Goal: Task Accomplishment & Management: Complete application form

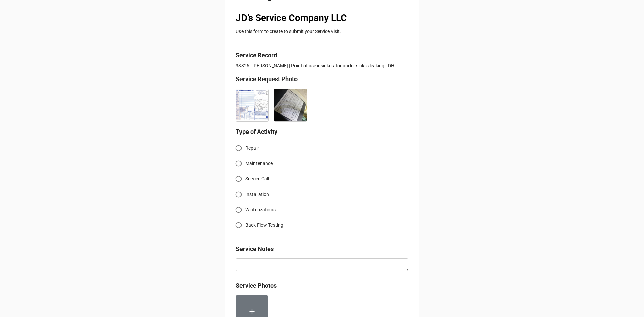
scroll to position [134, 0]
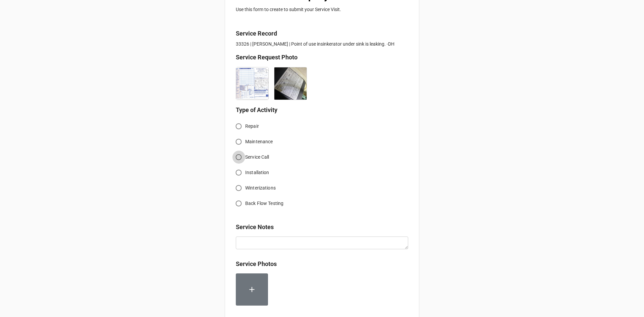
click at [238, 157] on input "Service Call" at bounding box center [238, 157] width 13 height 13
radio input "true"
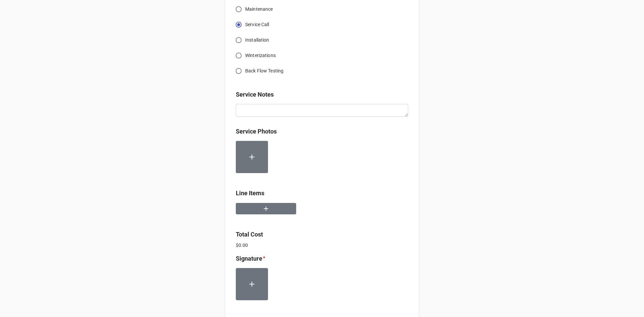
scroll to position [268, 0]
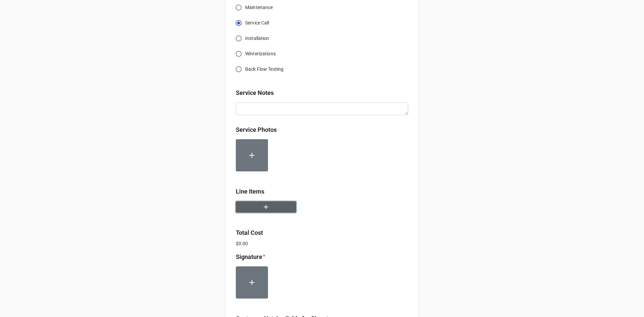
click at [269, 207] on button "button" at bounding box center [266, 207] width 60 height 12
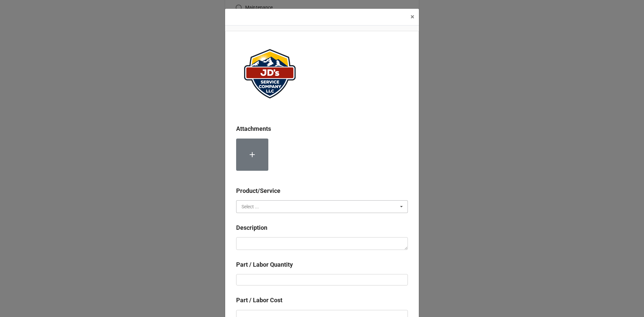
click at [265, 208] on input "text" at bounding box center [322, 207] width 171 height 12
click at [262, 221] on div "Services" at bounding box center [321, 219] width 171 height 12
click at [268, 242] on textarea at bounding box center [322, 243] width 172 height 13
paste textarea "9:00am-10:00am; Troubleshoot leak under kitchen sink. Identified failed insinke…"
type textarea "x"
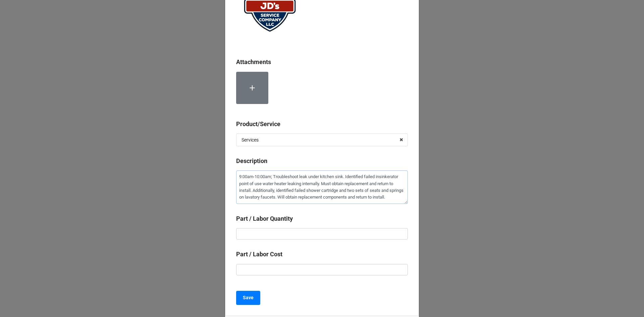
scroll to position [67, 0]
type textarea "9:00am-10:00am; Troubleshoot leak under kitchen sink. Identified failed insinke…"
click at [325, 232] on input "text" at bounding box center [322, 233] width 172 height 11
type textarea "x"
type input "1"
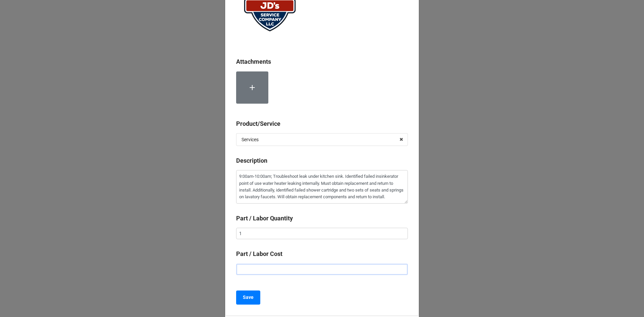
type textarea "x"
type input "$2.00"
type textarea "x"
type input "$22.00"
type textarea "x"
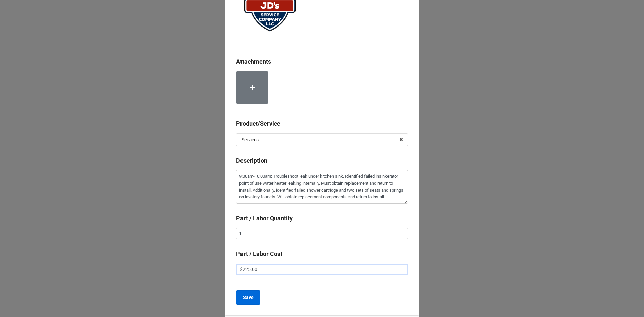
type input "$225.00"
click at [251, 293] on button "Save" at bounding box center [248, 297] width 24 height 14
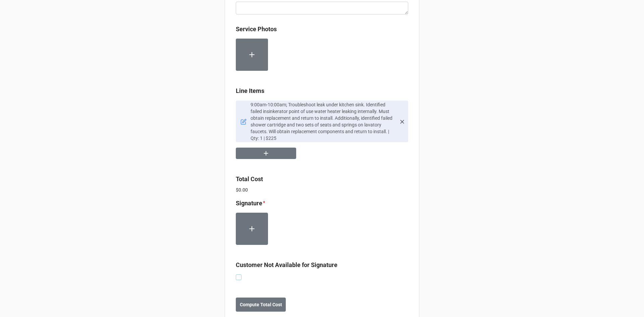
click at [238, 274] on label at bounding box center [239, 274] width 6 height 0
checkbox input "true"
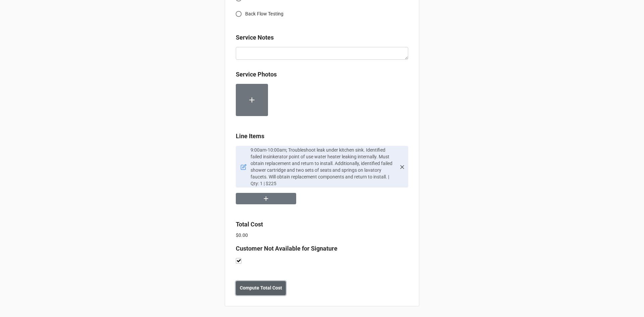
click at [251, 289] on b "Compute Total Cost" at bounding box center [261, 287] width 42 height 7
click at [249, 289] on b "Save" at bounding box center [247, 287] width 11 height 7
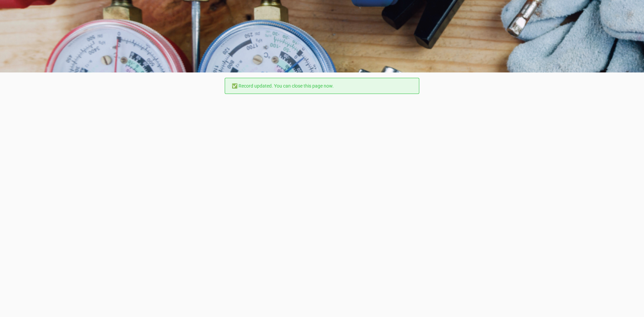
scroll to position [0, 0]
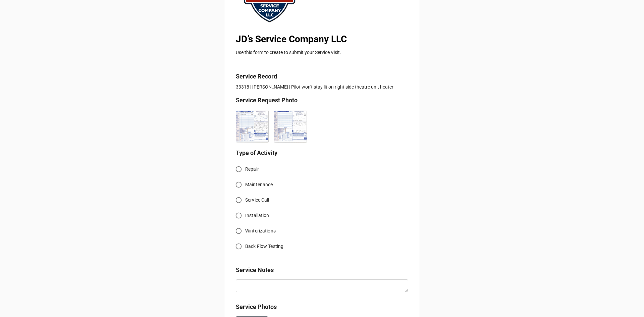
scroll to position [101, 0]
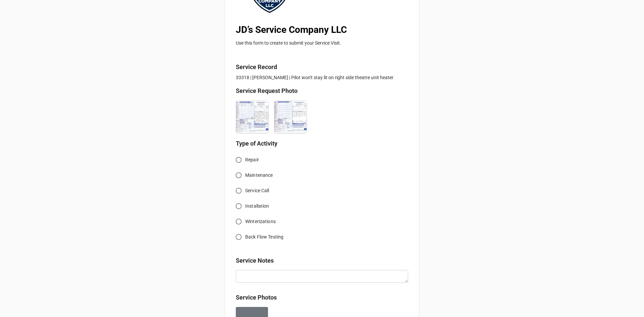
click at [238, 187] on input "Service Call" at bounding box center [238, 190] width 13 height 13
radio input "true"
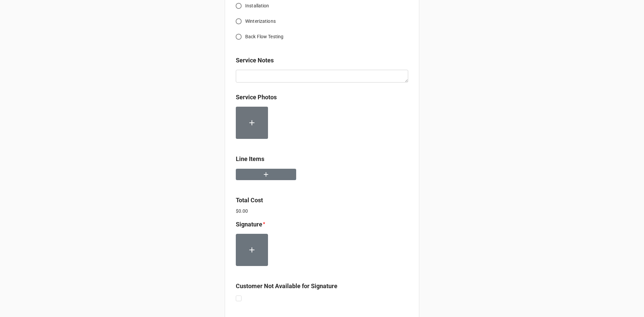
scroll to position [302, 0]
click at [279, 175] on button "button" at bounding box center [266, 174] width 60 height 12
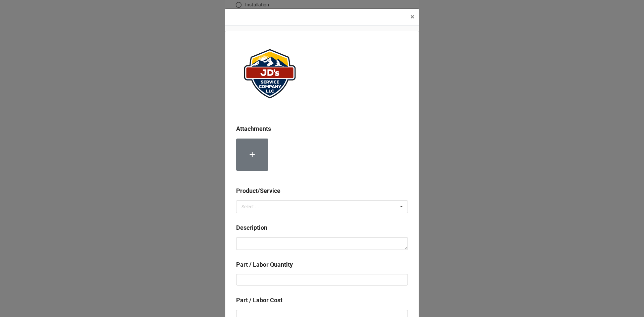
click at [279, 213] on div "Product/Service Select ... Services Material Cost" at bounding box center [322, 202] width 172 height 32
click at [280, 209] on input "text" at bounding box center [322, 207] width 171 height 12
click at [258, 220] on div "Services" at bounding box center [321, 219] width 171 height 12
click at [260, 245] on textarea at bounding box center [322, 243] width 172 height 13
paste textarea "3:00pm-5:30pm; Service Address: 130 Moraine Ave. Estes Park, CO 80517 Troublesh…"
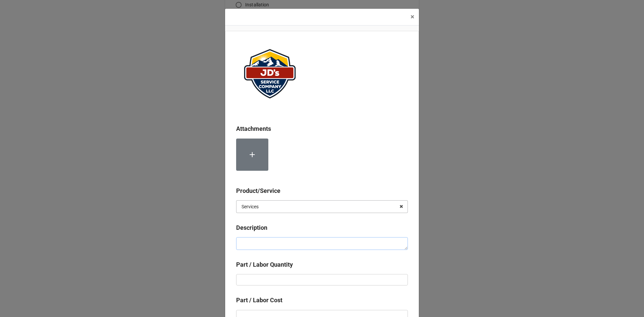
type textarea "x"
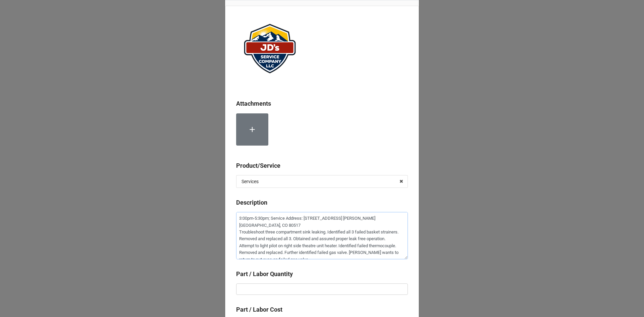
scroll to position [67, 0]
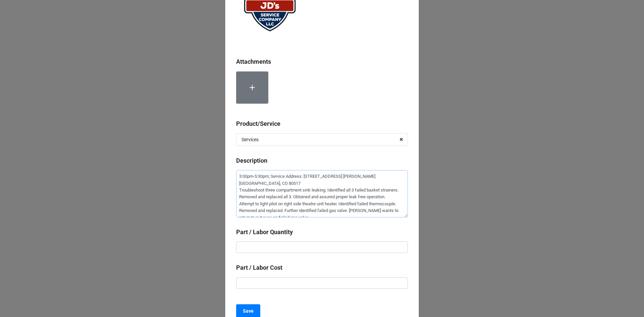
type textarea "3:00pm-5:30pm; Service Address: 130 Moraine Ave. Estes Park, CO 80517 Troublesh…"
click at [314, 252] on input "text" at bounding box center [322, 246] width 172 height 11
type textarea "x"
type input "2"
type textarea "x"
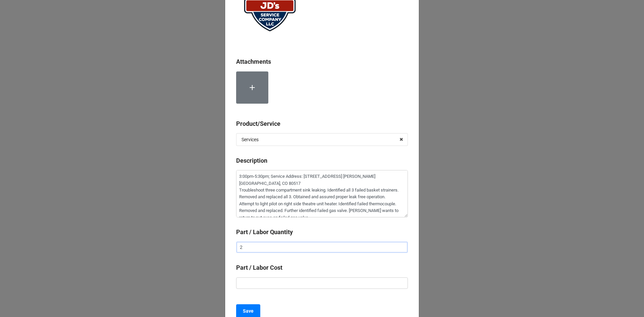
type input "2."
type textarea "x"
type input "2.5"
type textarea "x"
type input "$2.00"
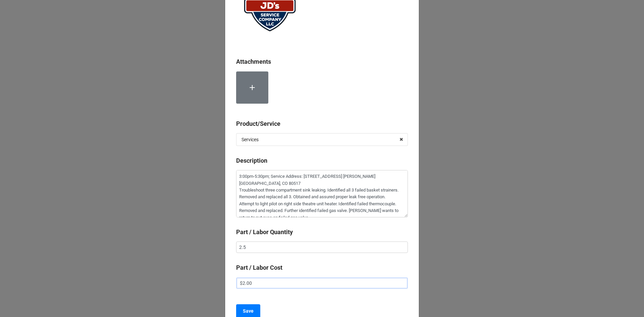
type textarea "x"
type input "$22.00"
type textarea "x"
type input "$225.00"
click at [253, 309] on button "Save" at bounding box center [248, 311] width 24 height 14
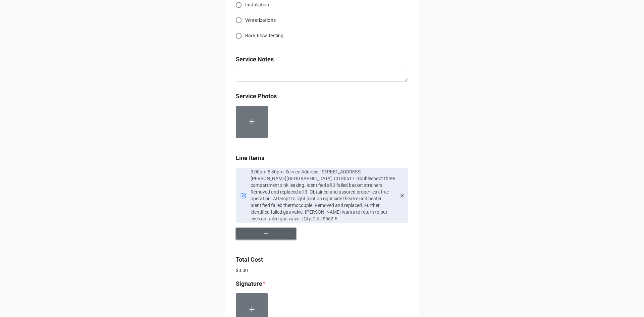
click at [262, 231] on icon "button" at bounding box center [265, 233] width 7 height 7
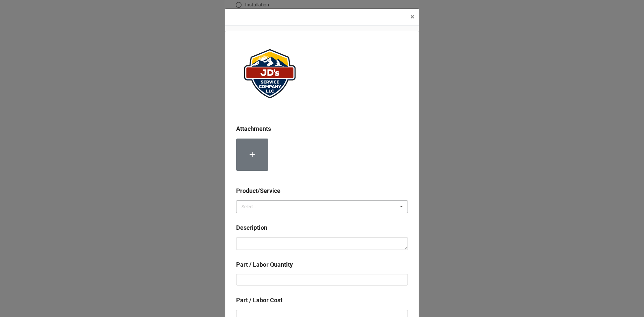
click at [256, 208] on div "Select ..." at bounding box center [249, 206] width 17 height 5
click at [259, 231] on span "Material Cost" at bounding box center [256, 231] width 28 height 5
click at [259, 241] on textarea at bounding box center [322, 243] width 172 height 13
type textarea "x"
type textarea "T"
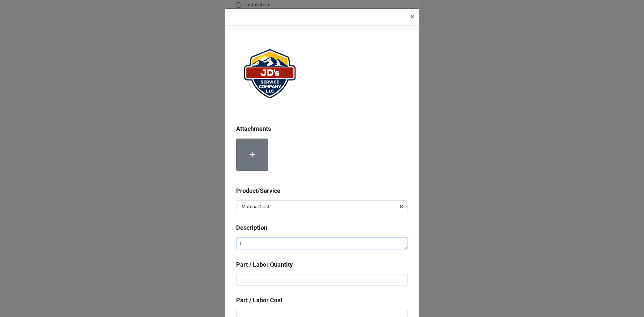
type textarea "x"
type textarea "Th"
type textarea "x"
type textarea "The"
type textarea "x"
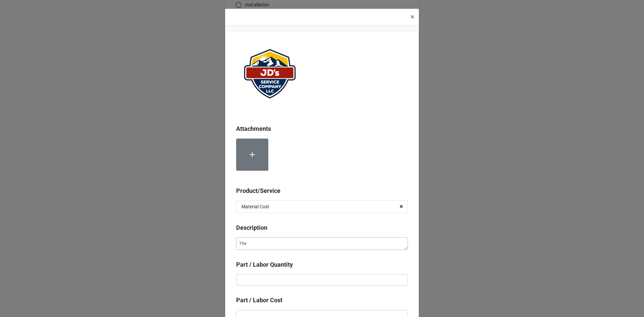
type textarea "Ther"
type textarea "x"
type textarea "Therm"
type textarea "x"
type textarea "Thermo"
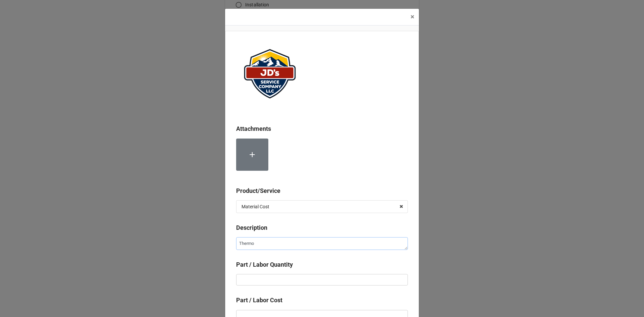
type textarea "x"
type textarea "Thermoc"
type textarea "x"
type textarea "Thermoco"
type textarea "x"
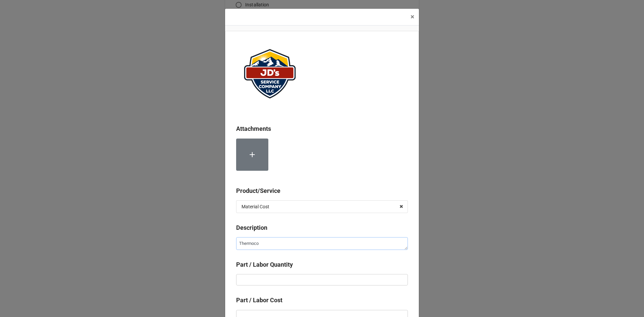
type textarea "Thermocou"
type textarea "x"
type textarea "Thermoco"
type textarea "x"
type textarea "Thermoc"
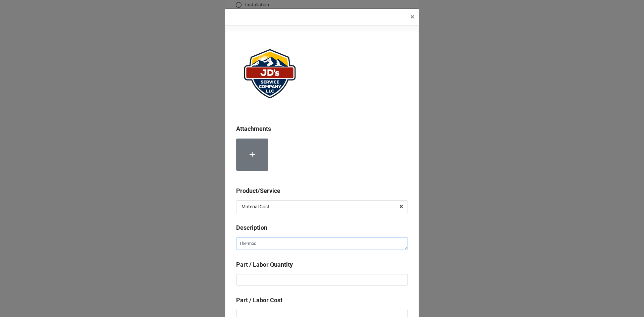
type textarea "x"
type textarea "Thermo"
type textarea "x"
type textarea "Therm"
type textarea "x"
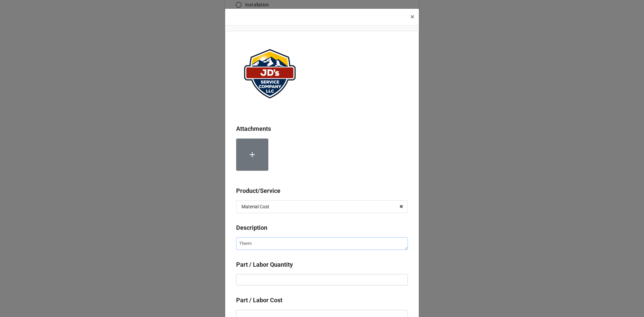
type textarea "Ther"
type textarea "x"
type textarea "The"
type textarea "x"
type textarea "Th"
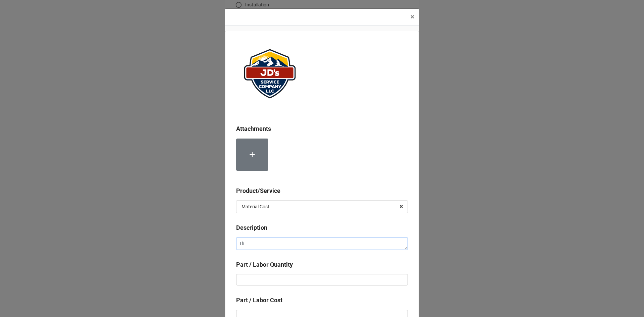
type textarea "x"
type textarea "T"
type textarea "x"
type textarea "B"
type textarea "x"
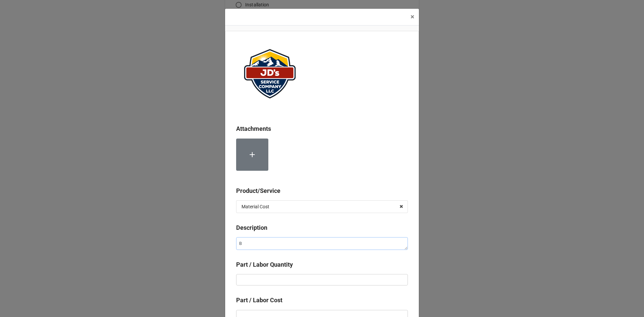
type textarea "Ba"
type textarea "x"
type textarea "Bas"
type textarea "x"
type textarea "Bask"
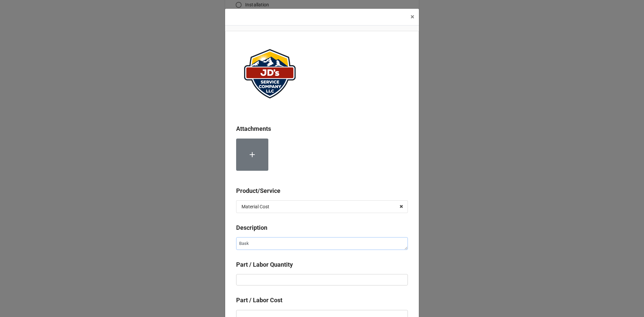
type textarea "x"
type textarea "Baske"
type textarea "x"
type textarea "Basket"
type textarea "x"
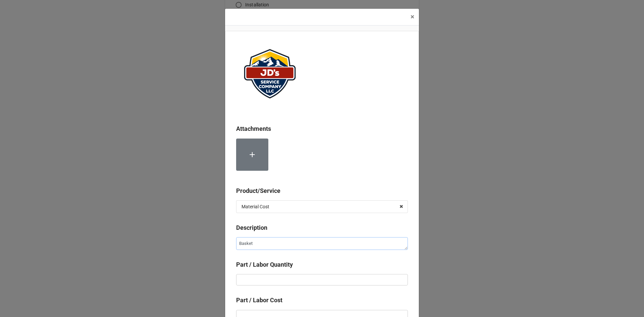
type textarea "Basket"
type textarea "x"
type textarea "Basket s"
type textarea "x"
type textarea "Basket st"
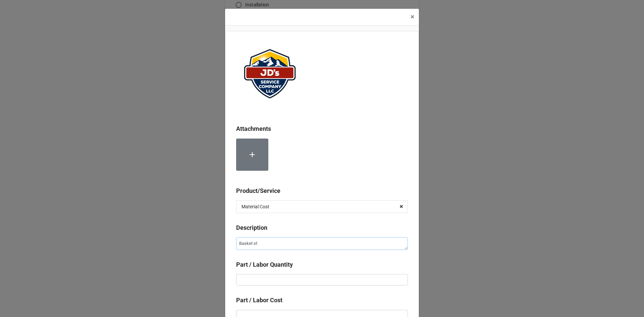
type textarea "x"
type textarea "Basket str"
type textarea "x"
type textarea "Basket stra"
type textarea "x"
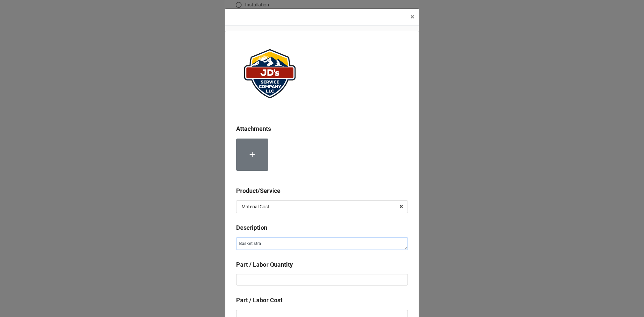
type textarea "Basket strai"
type textarea "x"
type textarea "Basket strain"
type textarea "x"
type textarea "Basket strai"
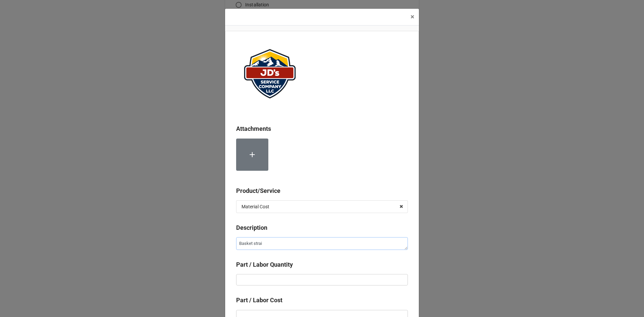
type textarea "x"
type textarea "Basket stra"
type textarea "x"
type textarea "Basket str"
type textarea "x"
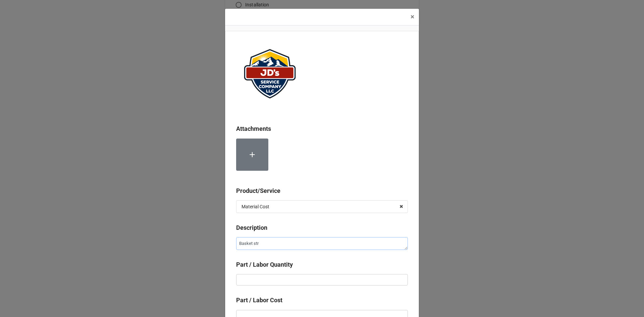
type textarea "Basket st"
type textarea "x"
type textarea "Basket s"
type textarea "x"
type textarea "Basket"
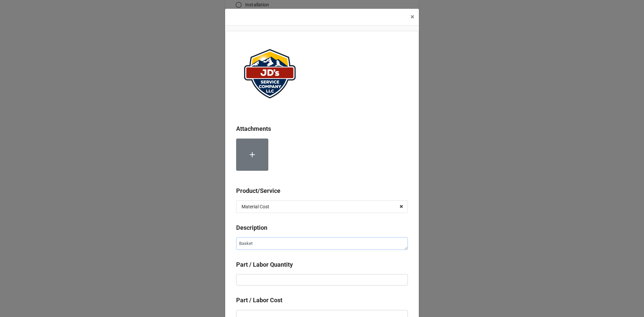
type textarea "x"
type textarea "Basket S"
type textarea "x"
type textarea "Basket St"
type textarea "x"
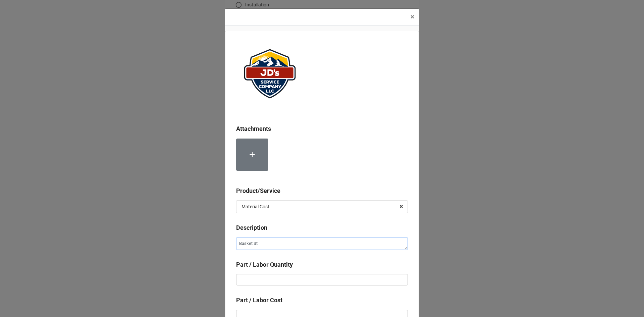
type textarea "Basket Str"
type textarea "x"
type textarea "Basket Stri"
type textarea "x"
type textarea "Basket Stria"
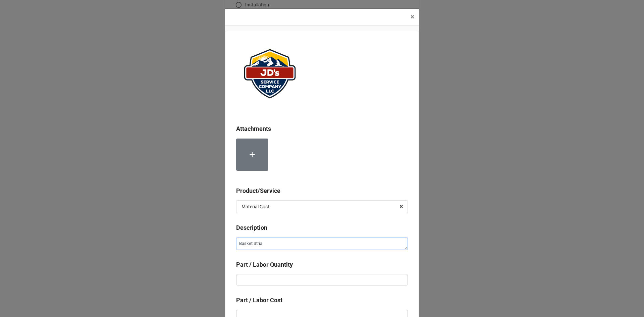
type textarea "x"
type textarea "Basket Stri"
type textarea "x"
type textarea "Basket Str"
type textarea "x"
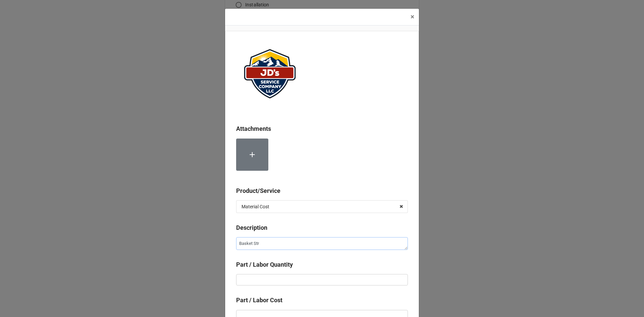
type textarea "Basket Stra"
type textarea "x"
type textarea "Basket Strai"
type textarea "x"
type textarea "Basket Strain"
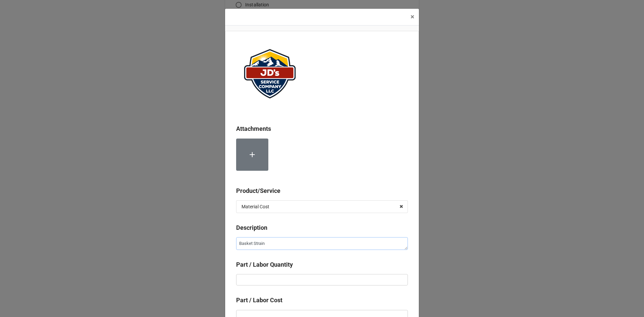
type textarea "x"
type textarea "Basket Straine"
type textarea "x"
type textarea "Basket Strainer"
type textarea "x"
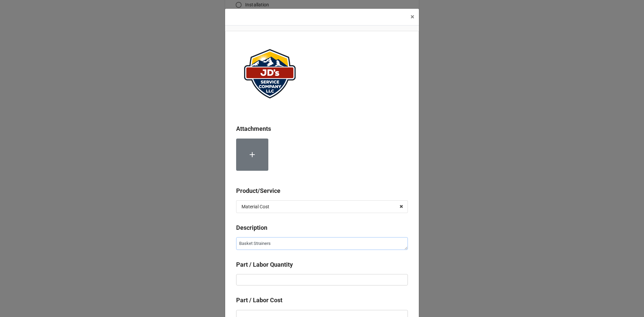
type textarea "Basket Strainers"
click at [264, 280] on input "text" at bounding box center [322, 279] width 172 height 11
type textarea "x"
type input "3"
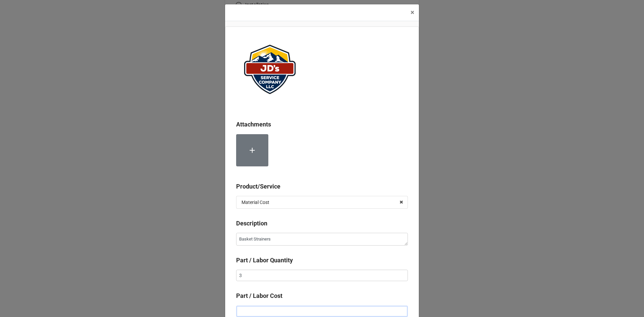
type textarea "x"
type input "$5.00"
type textarea "x"
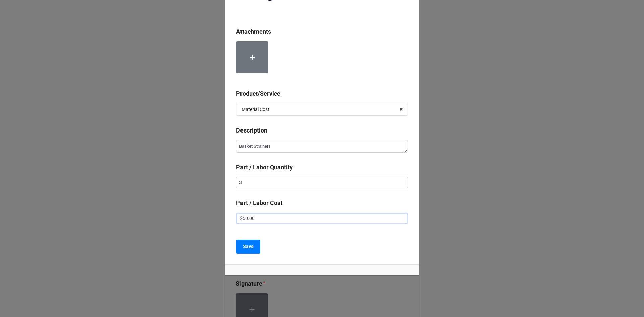
scroll to position [98, 0]
type input "$50.00"
click at [249, 245] on b "Save" at bounding box center [248, 245] width 11 height 7
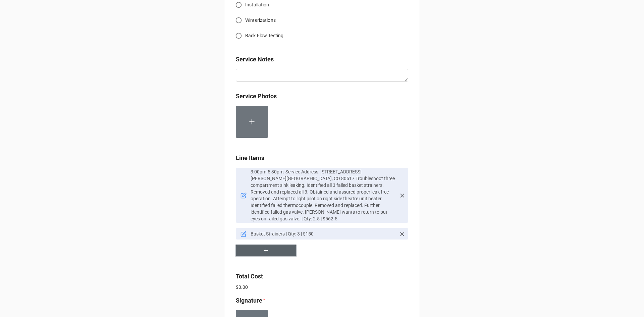
click at [274, 245] on button "button" at bounding box center [266, 251] width 60 height 12
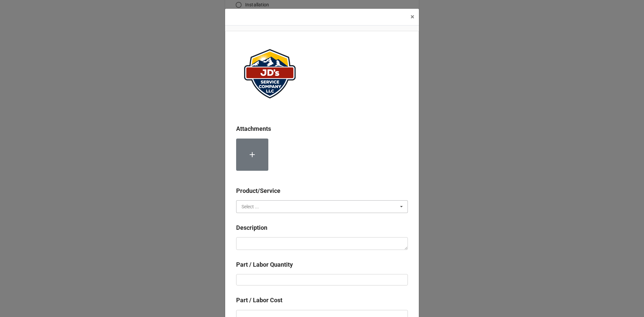
click at [267, 209] on input "text" at bounding box center [322, 207] width 171 height 12
click at [257, 231] on span "Material Cost" at bounding box center [256, 231] width 28 height 5
click at [257, 246] on textarea at bounding box center [322, 243] width 172 height 13
type textarea "x"
type textarea "T"
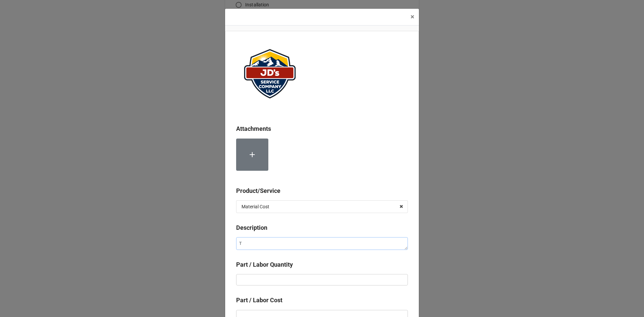
type textarea "x"
type textarea "Th"
type textarea "x"
type textarea "The"
type textarea "x"
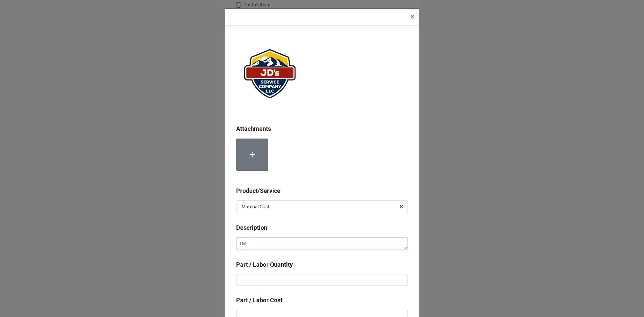
type textarea "Ther"
type textarea "x"
type textarea "Therm"
type textarea "x"
type textarea "Thermo"
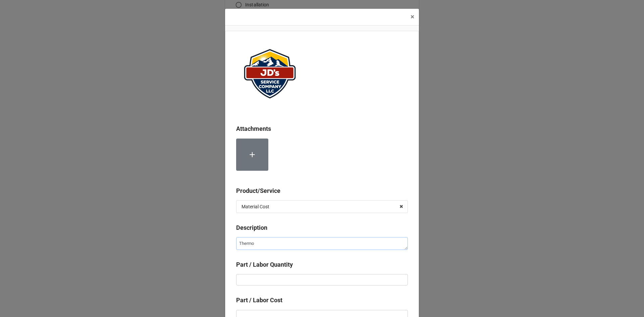
type textarea "x"
type textarea "Thermoc"
type textarea "x"
type textarea "Thermoco"
type textarea "x"
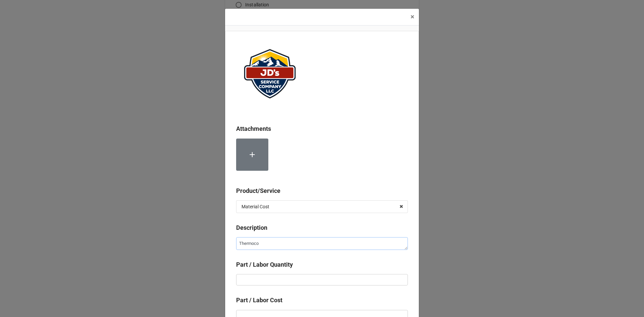
type textarea "Thermocou"
type textarea "x"
type textarea "Thermocoup"
type textarea "x"
type textarea "Thermocoupl"
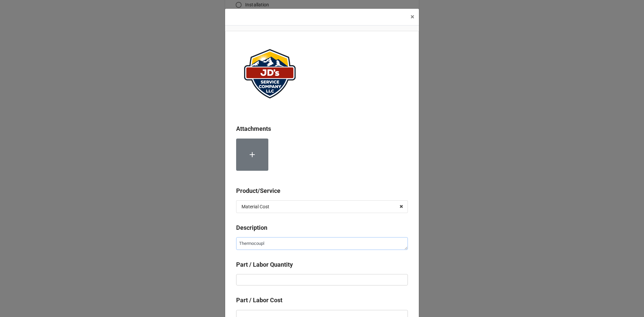
type textarea "x"
type textarea "Thermocouple"
type textarea "x"
type input "1"
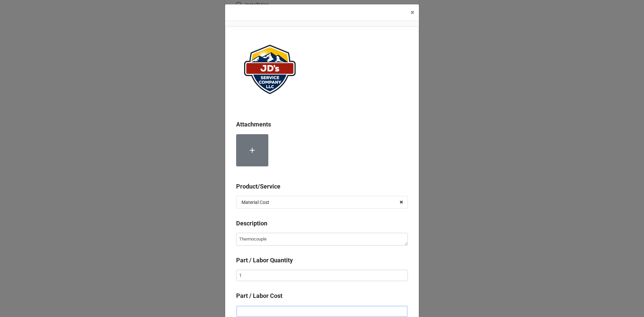
type textarea "x"
type input "$4.00"
type textarea "x"
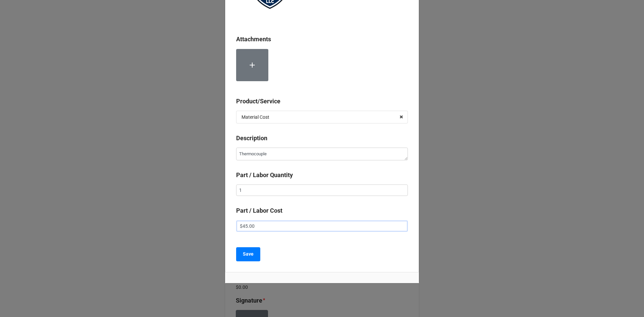
scroll to position [98, 0]
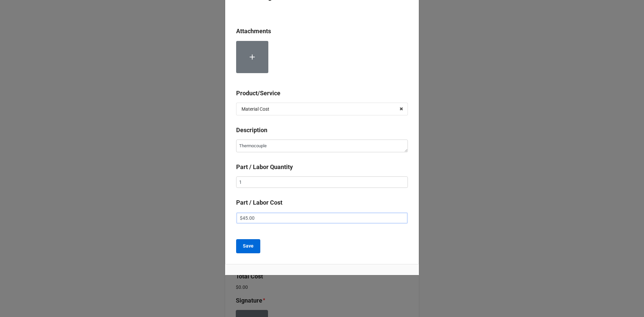
type input "$45.00"
click at [248, 246] on b "Save" at bounding box center [248, 245] width 11 height 7
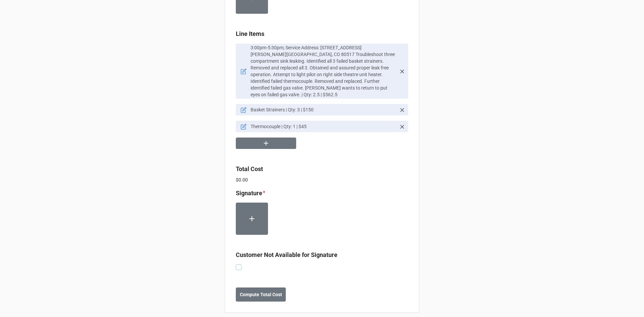
click at [237, 264] on label at bounding box center [239, 264] width 6 height 0
checkbox input "true"
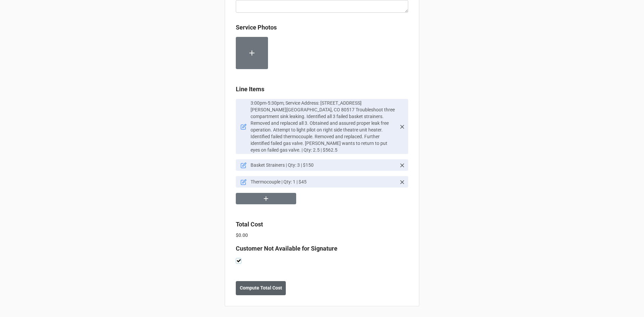
scroll to position [364, 0]
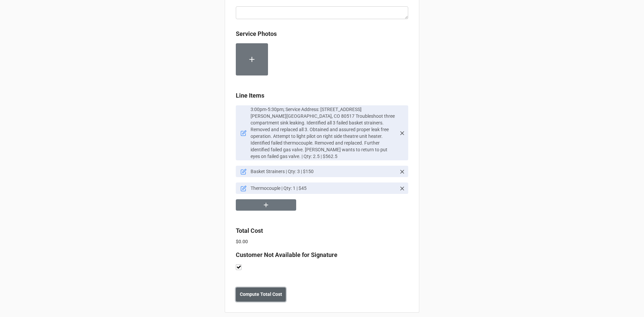
click at [264, 291] on b "Compute Total Cost" at bounding box center [261, 294] width 42 height 7
click at [249, 291] on b "Save" at bounding box center [247, 294] width 11 height 7
